Goal: Task Accomplishment & Management: Manage account settings

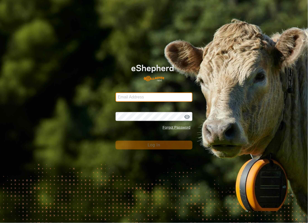
click at [163, 95] on input "Email Address" at bounding box center [154, 96] width 77 height 9
type input "[EMAIL_ADDRESS][DOMAIN_NAME]"
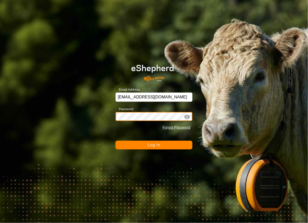
click at [116, 141] on button "Log In" at bounding box center [154, 145] width 77 height 9
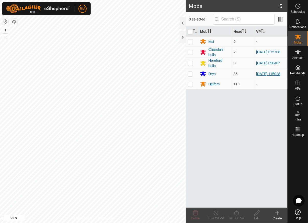
click at [265, 72] on link "[DATE] 115028" at bounding box center [268, 74] width 24 height 4
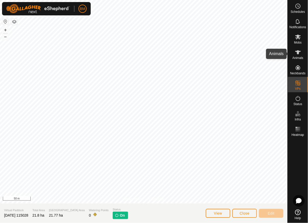
click at [298, 55] on icon at bounding box center [298, 52] width 6 height 6
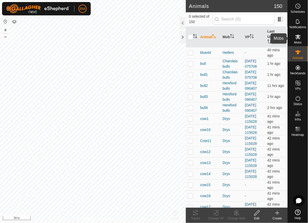
click at [296, 40] on icon at bounding box center [298, 37] width 6 height 6
